Goal: Task Accomplishment & Management: Use online tool/utility

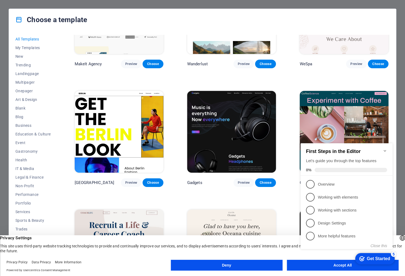
scroll to position [1251, 0]
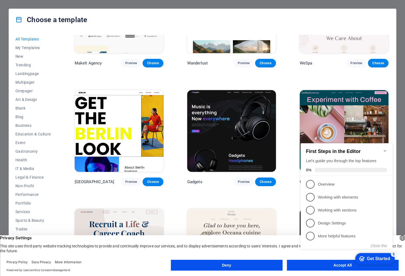
click at [247, 102] on img at bounding box center [231, 131] width 89 height 82
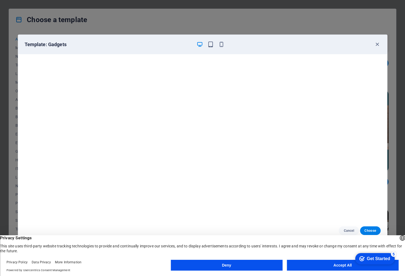
click at [323, 265] on button "Accept All" at bounding box center [342, 265] width 112 height 11
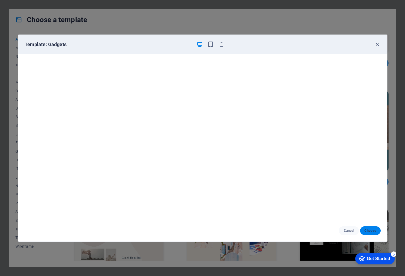
click at [371, 230] on span "Choose" at bounding box center [370, 231] width 12 height 4
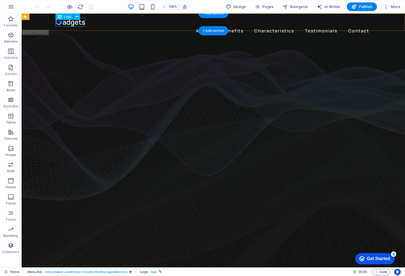
click at [73, 21] on div at bounding box center [213, 22] width 316 height 9
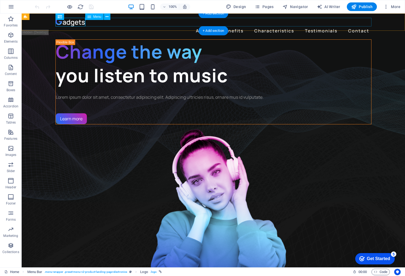
scroll to position [1, 0]
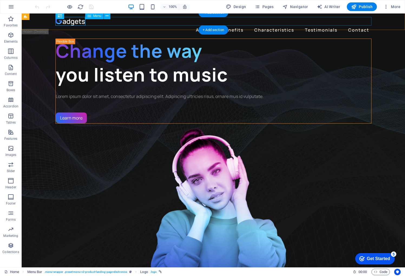
click at [201, 26] on nav "About Benefits Characteristics Testimonials Contact" at bounding box center [213, 30] width 316 height 9
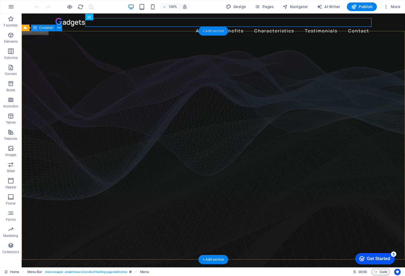
scroll to position [0, 0]
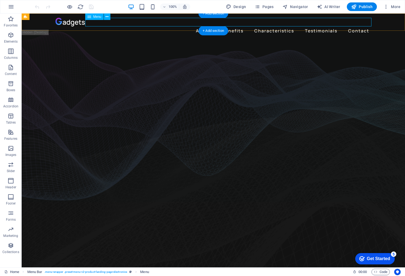
click at [205, 26] on nav "About Benefits Characteristics Testimonials Contact" at bounding box center [213, 30] width 316 height 9
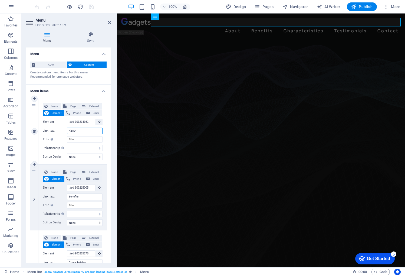
click at [78, 131] on input "About" at bounding box center [84, 131] width 35 height 6
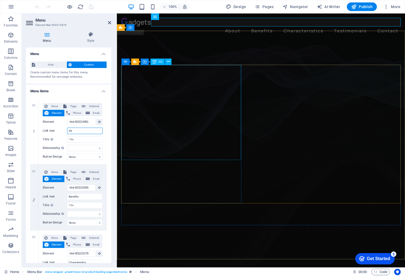
type input "A"
select select
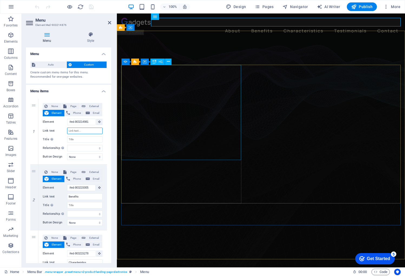
select select
type input "About"
select select
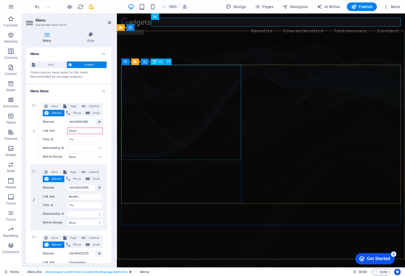
select select
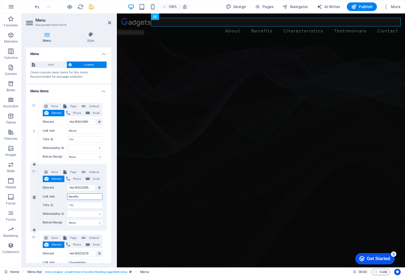
click at [84, 198] on input "Benefits" at bounding box center [84, 197] width 35 height 6
drag, startPoint x: 84, startPoint y: 198, endPoint x: 66, endPoint y: 196, distance: 17.9
click at [66, 196] on div "Link text Benefits" at bounding box center [73, 197] width 60 height 6
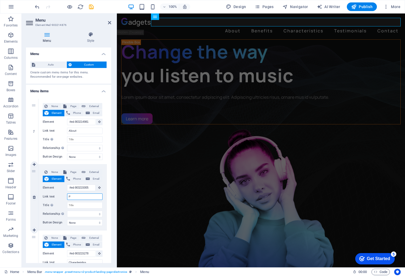
type input "Pr"
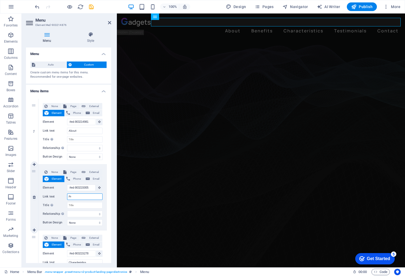
select select
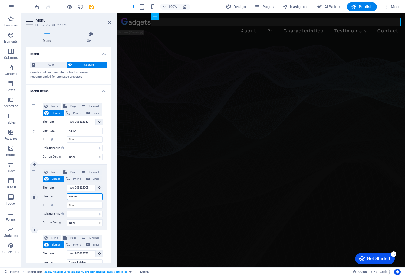
type input "Products"
select select
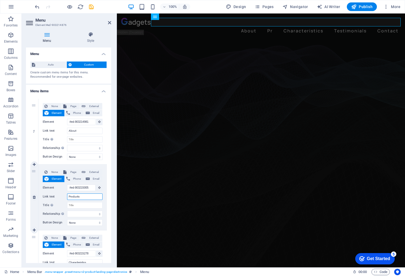
select select
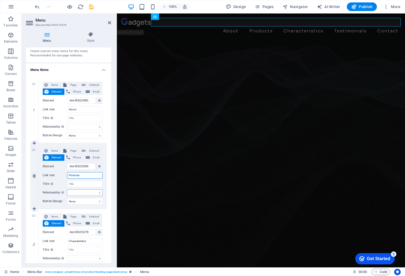
scroll to position [22, 0]
type input "Products"
drag, startPoint x: 92, startPoint y: 241, endPoint x: 64, endPoint y: 239, distance: 27.9
click at [64, 239] on div "Link text Characteristics" at bounding box center [73, 241] width 60 height 6
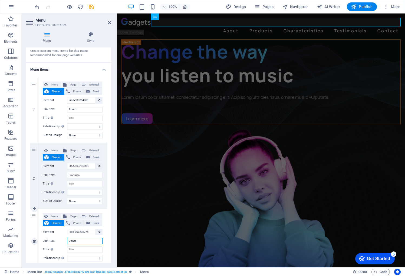
type input "Contac"
select select
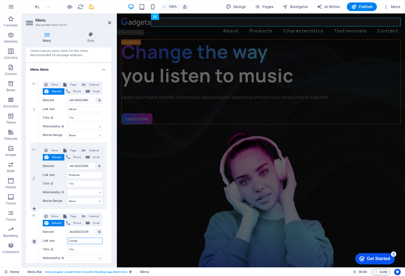
select select
type input "Contact"
select select
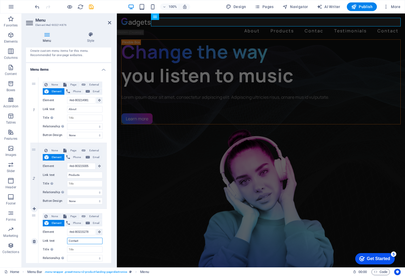
select select
type input "Contact Us"
select select
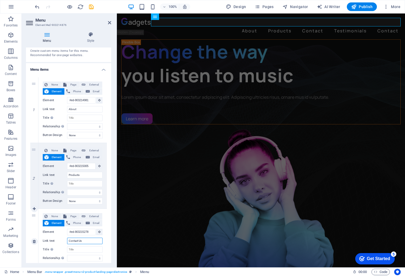
select select
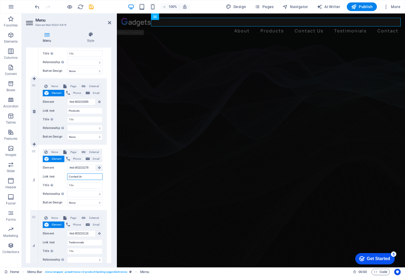
scroll to position [89, 0]
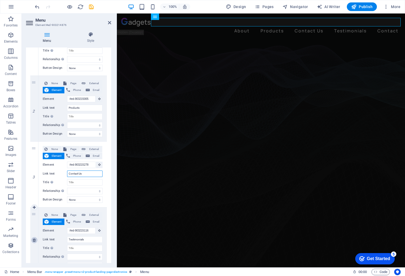
type input "Contact Us"
click at [35, 239] on icon at bounding box center [34, 241] width 3 height 4
select select
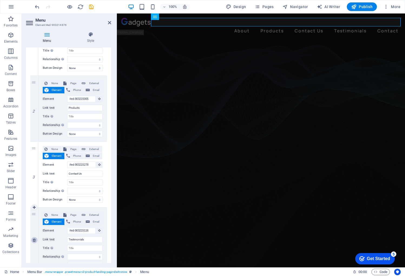
type input "#ed-903215170"
type input "Contact"
select select
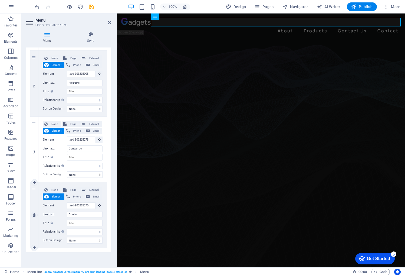
scroll to position [114, 0]
click at [34, 215] on icon at bounding box center [34, 215] width 3 height 4
select select
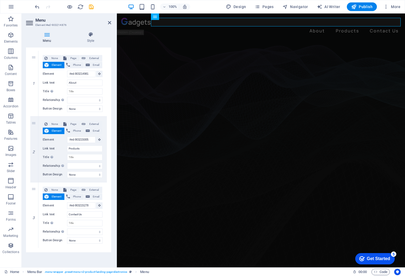
scroll to position [48, 0]
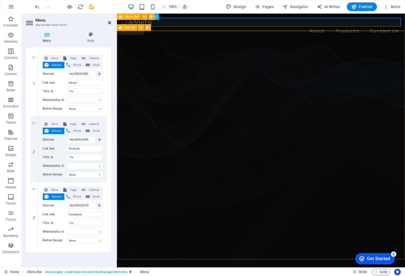
click at [110, 23] on icon at bounding box center [109, 23] width 3 height 4
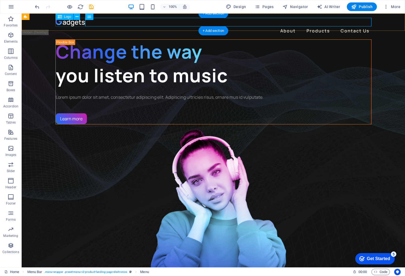
click at [66, 23] on div at bounding box center [213, 22] width 316 height 9
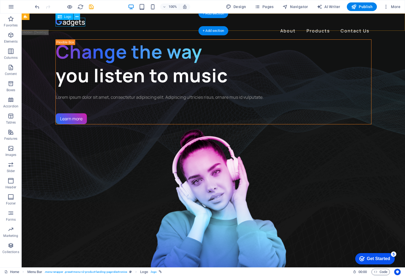
click at [78, 17] on icon at bounding box center [76, 17] width 3 height 6
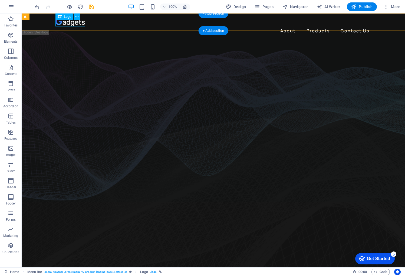
click at [66, 21] on div at bounding box center [213, 22] width 316 height 9
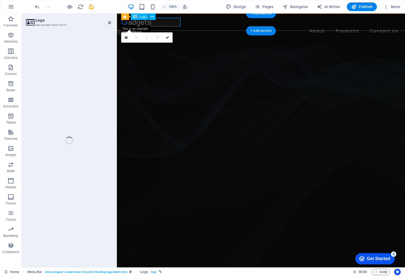
select select "px"
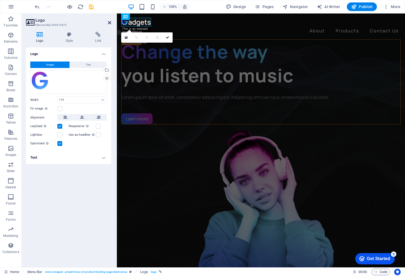
click at [111, 22] on icon at bounding box center [109, 23] width 3 height 4
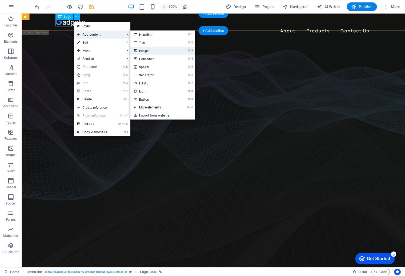
click at [152, 51] on link "⌘ 3 Image" at bounding box center [152, 51] width 45 height 8
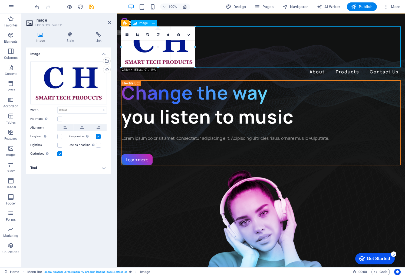
drag, startPoint x: 121, startPoint y: 28, endPoint x: 171, endPoint y: 49, distance: 53.9
type input "271"
select select "px"
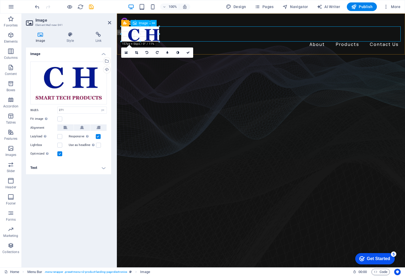
drag, startPoint x: 194, startPoint y: 66, endPoint x: 139, endPoint y: 40, distance: 60.9
type input "140"
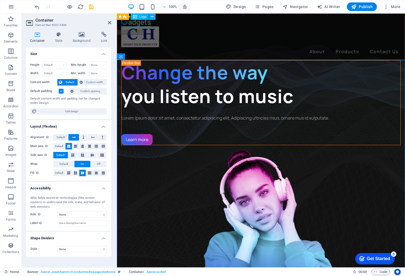
click at [144, 22] on div at bounding box center [260, 22] width 279 height 9
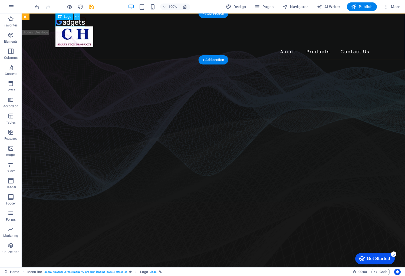
click at [77, 17] on icon at bounding box center [76, 17] width 3 height 6
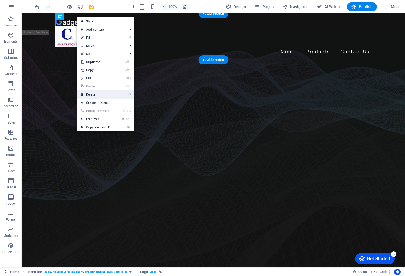
click at [100, 93] on link "⌦ Delete" at bounding box center [95, 95] width 36 height 8
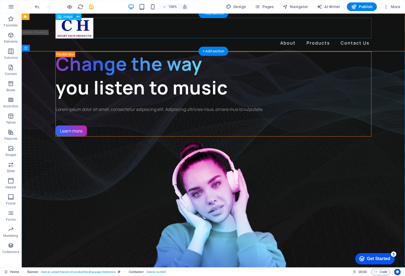
click at [71, 23] on figure at bounding box center [213, 28] width 316 height 21
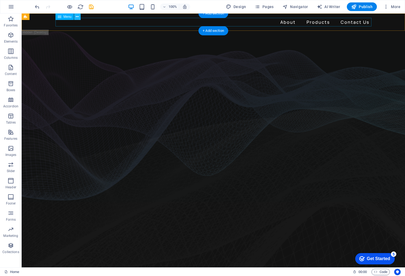
click at [77, 18] on icon at bounding box center [77, 17] width 3 height 6
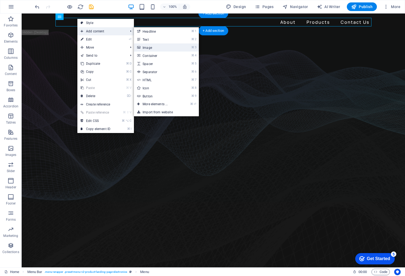
click at [156, 49] on link "⌘ 3 Image" at bounding box center [156, 48] width 45 height 8
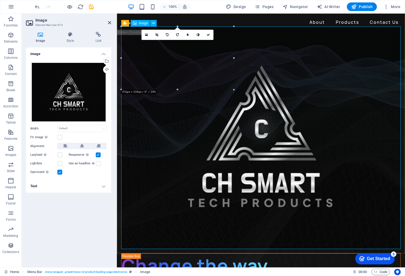
click at [369, 221] on figure at bounding box center [260, 137] width 279 height 223
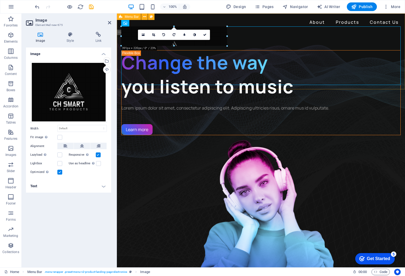
drag, startPoint x: 121, startPoint y: 27, endPoint x: 82, endPoint y: 72, distance: 59.0
type input "129"
select select "px"
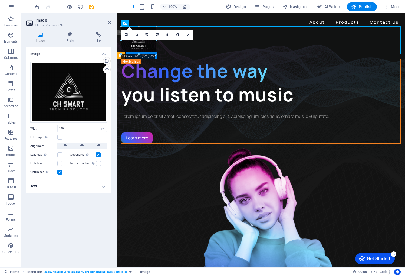
drag, startPoint x: 249, startPoint y: 76, endPoint x: 344, endPoint y: 75, distance: 94.3
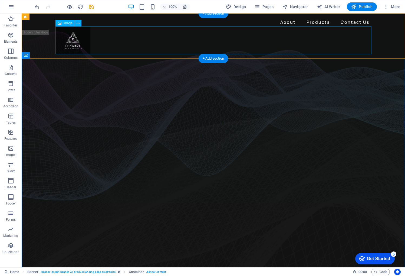
click at [80, 49] on figure at bounding box center [213, 40] width 316 height 28
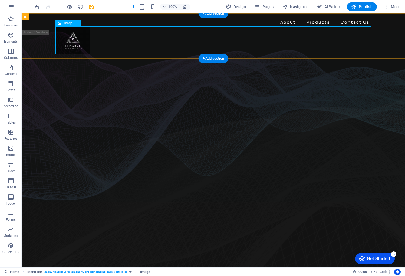
click at [76, 46] on figure at bounding box center [213, 40] width 316 height 28
select select "px"
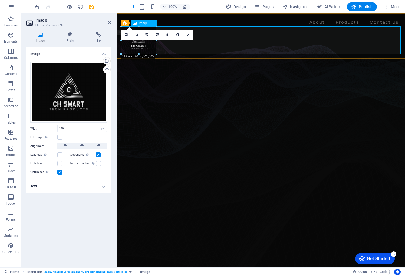
click at [145, 48] on figure at bounding box center [260, 40] width 279 height 28
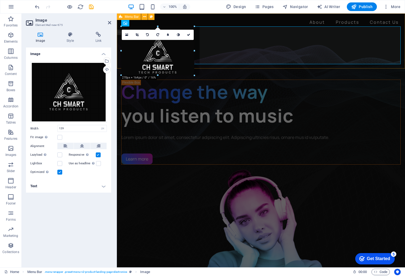
drag, startPoint x: 156, startPoint y: 55, endPoint x: 200, endPoint y: 68, distance: 45.4
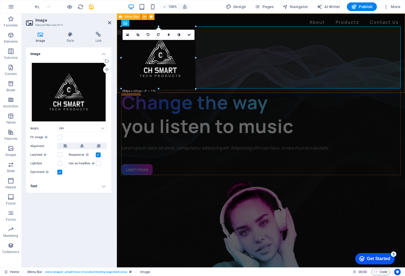
drag, startPoint x: 196, startPoint y: 88, endPoint x: 193, endPoint y: 87, distance: 3.4
type input "275"
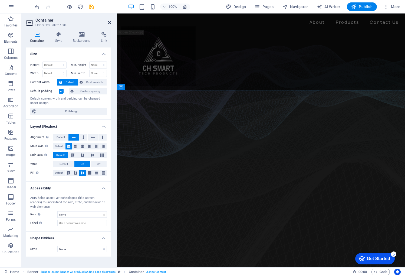
click at [109, 23] on icon at bounding box center [109, 23] width 3 height 4
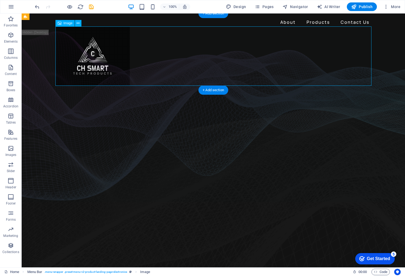
drag, startPoint x: 107, startPoint y: 57, endPoint x: 88, endPoint y: 52, distance: 20.3
click at [87, 52] on figure at bounding box center [213, 55] width 316 height 59
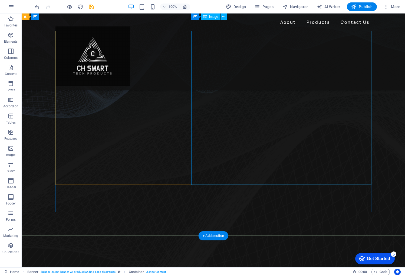
scroll to position [82, 0]
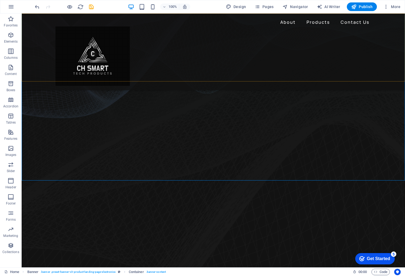
click at [133, 77] on div "About Products Contact Us" at bounding box center [213, 52] width 383 height 77
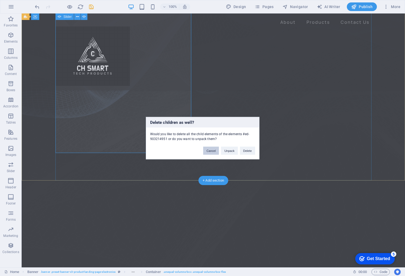
click at [211, 152] on button "Cancel" at bounding box center [211, 151] width 16 height 8
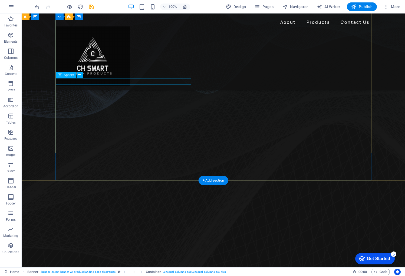
click at [94, 81] on div "About Products Contact Us" at bounding box center [213, 52] width 383 height 77
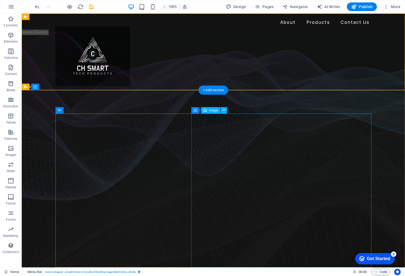
scroll to position [0, 0]
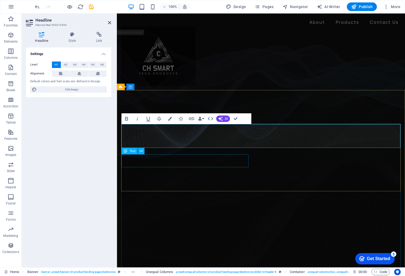
scroll to position [2, 0]
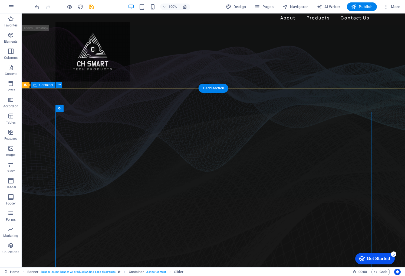
scroll to position [5, 0]
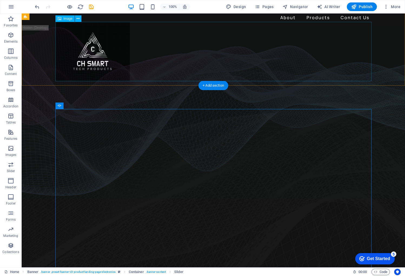
click at [323, 66] on figure at bounding box center [213, 51] width 316 height 59
select select "px"
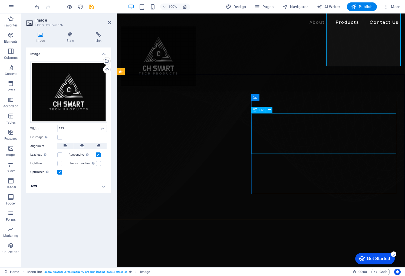
scroll to position [171, 0]
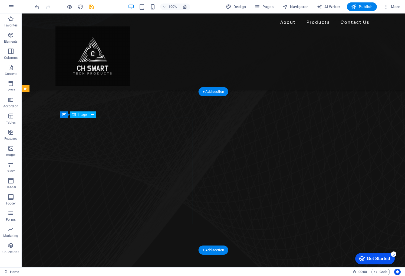
scroll to position [171, 0]
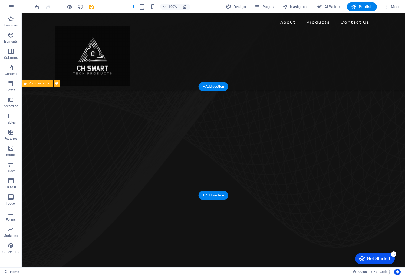
scroll to position [265, 0]
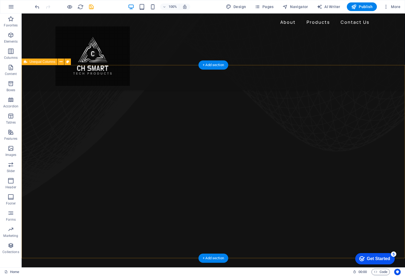
scroll to position [334, 0]
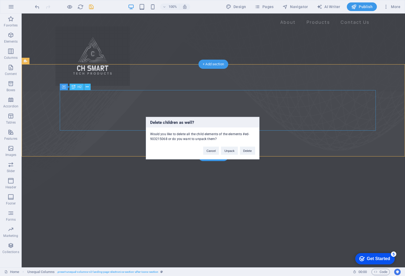
click at [210, 152] on button "Cancel" at bounding box center [211, 151] width 16 height 8
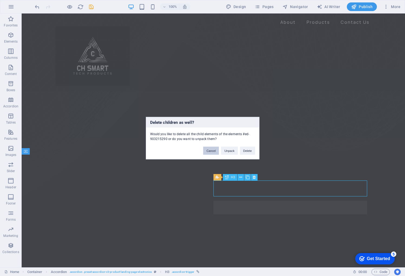
click at [210, 152] on button "Cancel" at bounding box center [211, 151] width 16 height 8
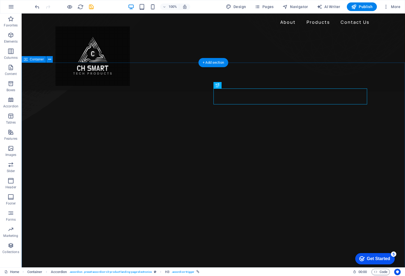
scroll to position [426, 0]
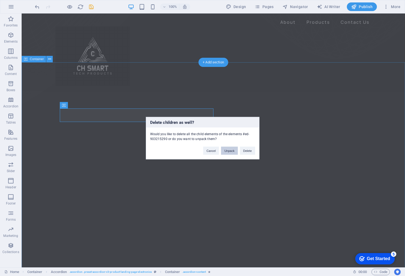
click at [224, 151] on button "Unpack" at bounding box center [229, 151] width 16 height 8
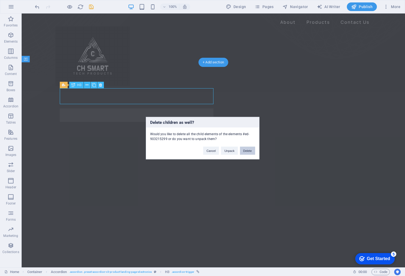
click at [247, 152] on button "Delete" at bounding box center [247, 151] width 15 height 8
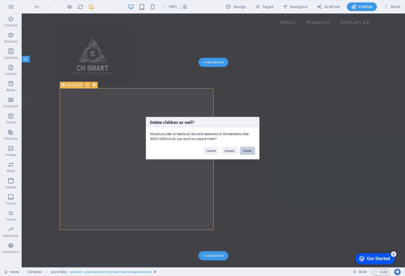
click at [246, 152] on button "Delete" at bounding box center [247, 151] width 15 height 8
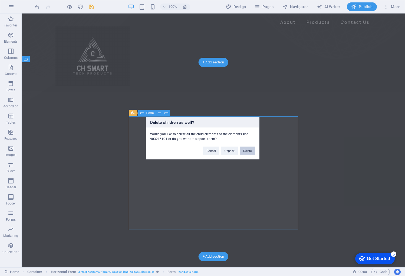
click at [250, 153] on button "Delete" at bounding box center [247, 151] width 15 height 8
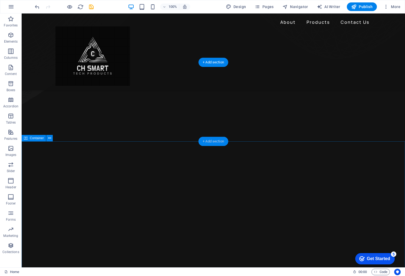
click at [216, 146] on div "+ Add section" at bounding box center [213, 141] width 30 height 9
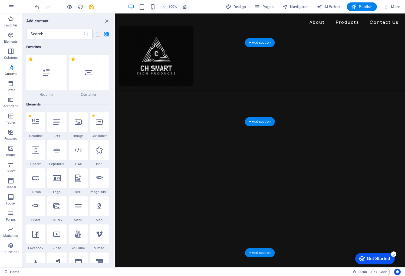
scroll to position [472, 0]
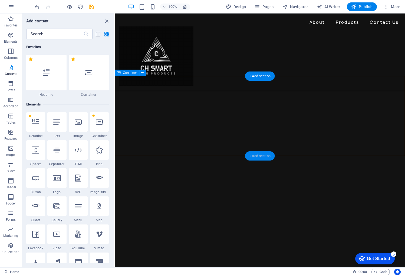
click at [265, 156] on div "+ Add section" at bounding box center [260, 156] width 30 height 9
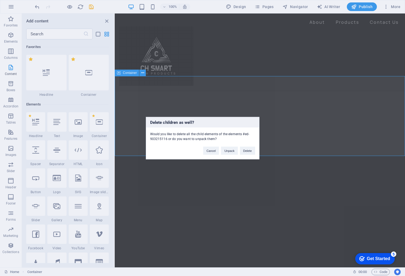
scroll to position [0, 0]
click at [250, 155] on div "Delete children as well? Would you like to delete all the child elements of the…" at bounding box center [202, 138] width 113 height 42
click at [247, 151] on button "Delete" at bounding box center [247, 151] width 15 height 8
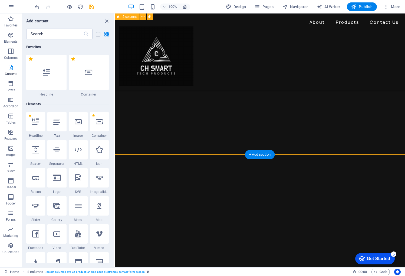
scroll to position [553, 0]
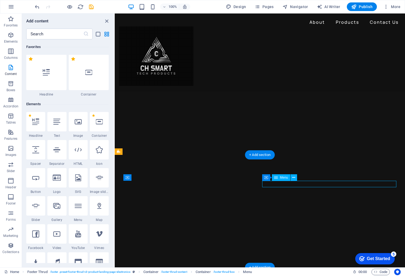
scroll to position [546, 0]
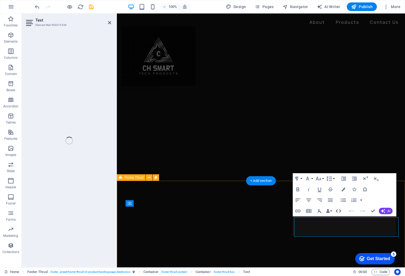
scroll to position [526, 0]
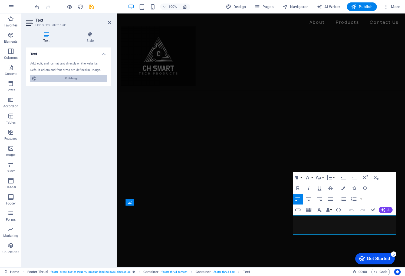
click at [62, 76] on span "Edit design" at bounding box center [71, 78] width 67 height 6
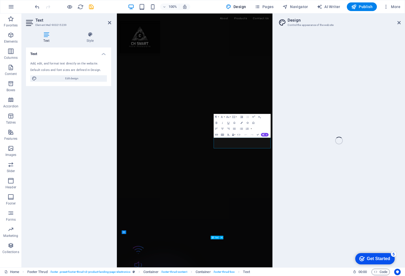
select select "px"
select select "400"
select select "px"
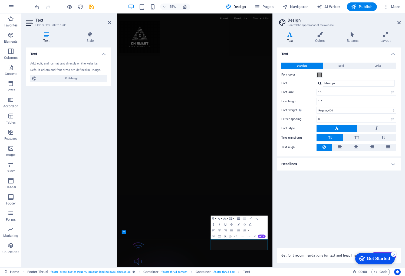
scroll to position [502, 0]
click at [77, 54] on h4 "Text" at bounding box center [68, 53] width 85 height 10
click at [344, 200] on div "Text Standard Bold Links Font color Font Manrope Font size 16 rem px Line heigh…" at bounding box center [338, 145] width 123 height 194
click at [391, 166] on h4 "Headlines" at bounding box center [338, 164] width 123 height 13
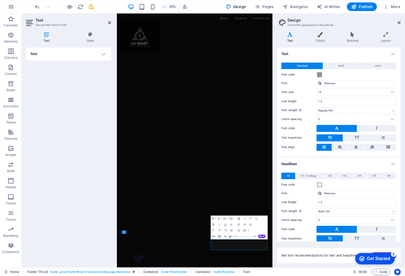
click at [391, 166] on h4 "Headlines" at bounding box center [338, 163] width 123 height 10
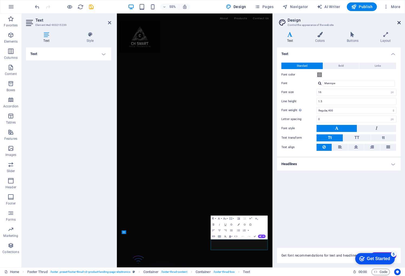
click at [397, 23] on icon at bounding box center [398, 23] width 3 height 4
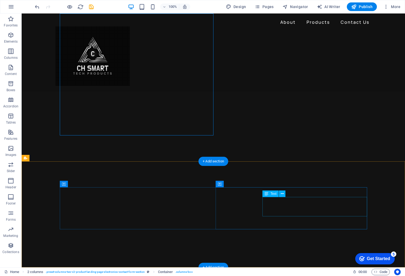
scroll to position [580, 0]
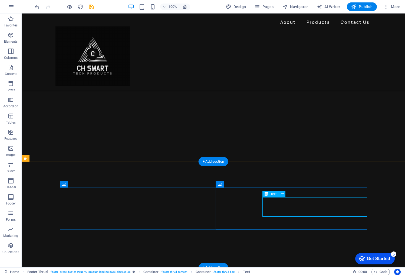
click at [274, 196] on div "Text" at bounding box center [270, 194] width 16 height 6
click at [274, 193] on span "Text" at bounding box center [273, 194] width 6 height 3
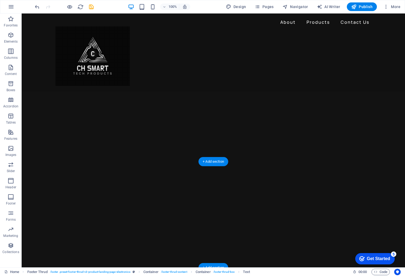
scroll to position [560, 0]
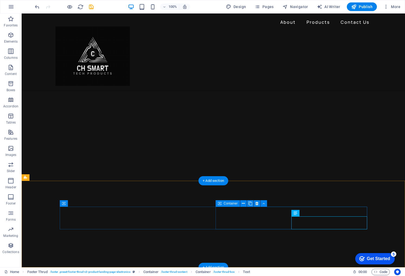
scroll to position [559, 0]
drag, startPoint x: 317, startPoint y: 221, endPoint x: 282, endPoint y: 218, distance: 34.4
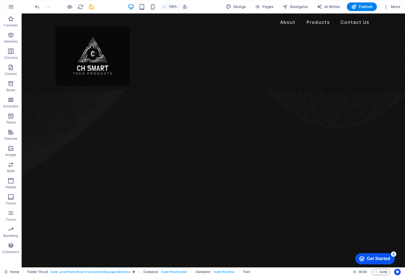
scroll to position [356, 0]
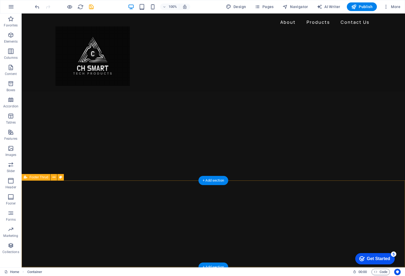
scroll to position [560, 0]
click at [380, 260] on div "Get Started" at bounding box center [377, 259] width 23 height 5
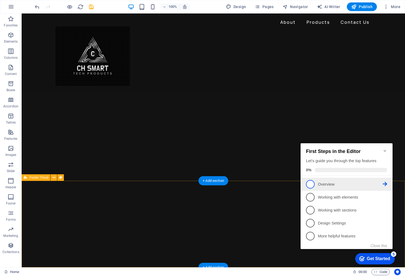
click at [317, 185] on link "1 Overview - incomplete" at bounding box center [346, 184] width 81 height 9
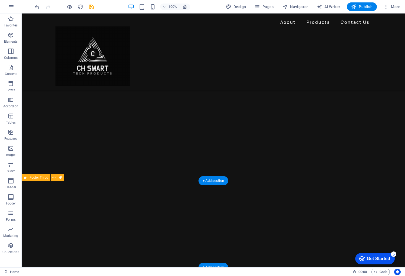
scroll to position [0, 0]
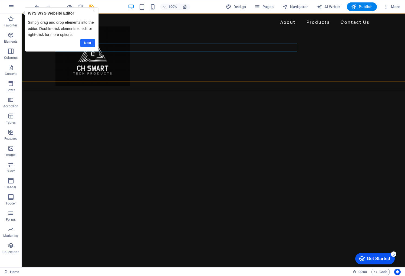
click at [87, 43] on link "Next" at bounding box center [87, 43] width 15 height 8
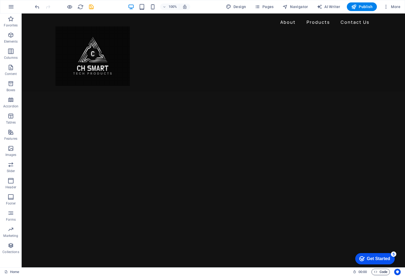
click at [382, 272] on span "Code" at bounding box center [380, 272] width 14 height 6
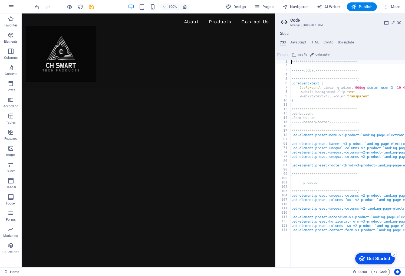
scroll to position [515, 0]
click at [366, 7] on span "Publish" at bounding box center [361, 6] width 21 height 5
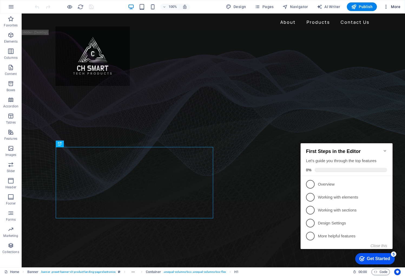
click at [390, 7] on span "More" at bounding box center [391, 6] width 17 height 5
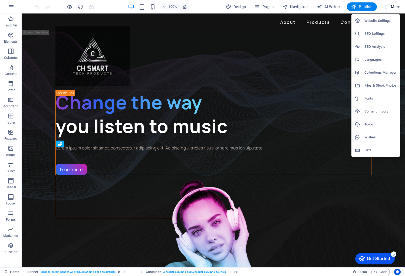
click at [386, 6] on div at bounding box center [202, 138] width 405 height 276
